Goal: Task Accomplishment & Management: Complete application form

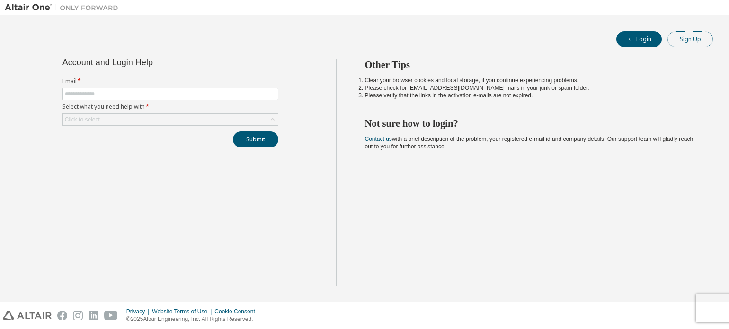
click at [685, 35] on button "Sign Up" at bounding box center [689, 39] width 45 height 16
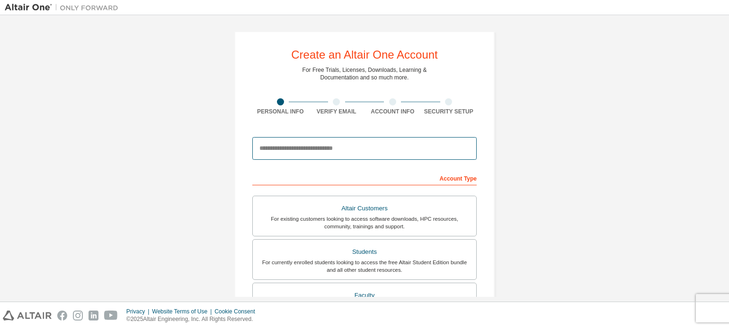
click at [303, 150] on input "email" at bounding box center [364, 148] width 224 height 23
